Goal: Information Seeking & Learning: Learn about a topic

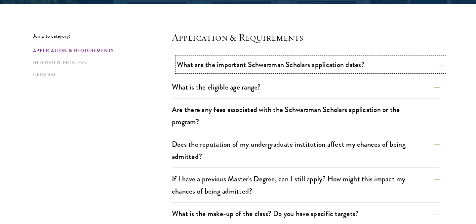
click at [259, 69] on button "What are the important Schwarzman Scholars application dates?" at bounding box center [311, 64] width 268 height 15
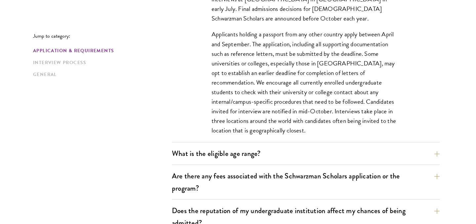
scroll to position [290, 0]
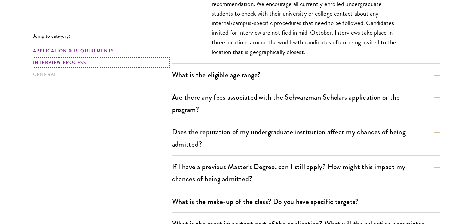
click at [68, 64] on link "Interview Process" at bounding box center [100, 62] width 135 height 7
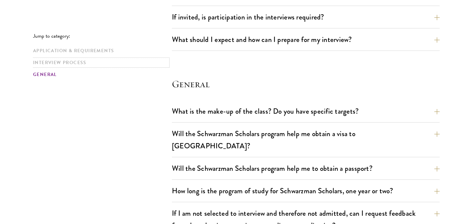
scroll to position [1102, 0]
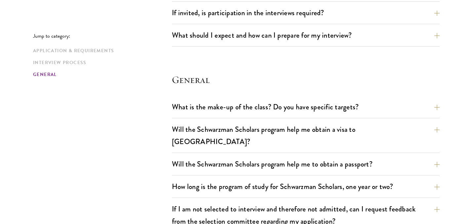
click at [61, 36] on p "Jump to category:" at bounding box center [102, 36] width 139 height 6
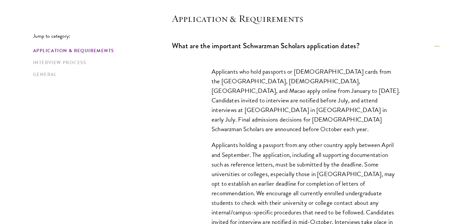
scroll to position [0, 0]
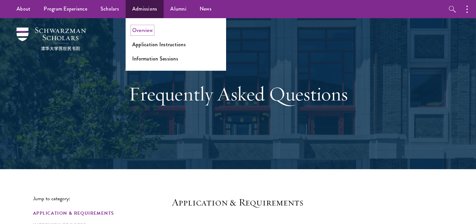
click at [147, 30] on link "Overview" at bounding box center [142, 30] width 21 height 8
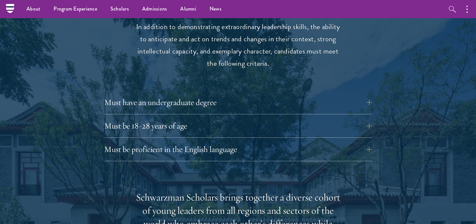
scroll to position [846, 0]
